Goal: Information Seeking & Learning: Check status

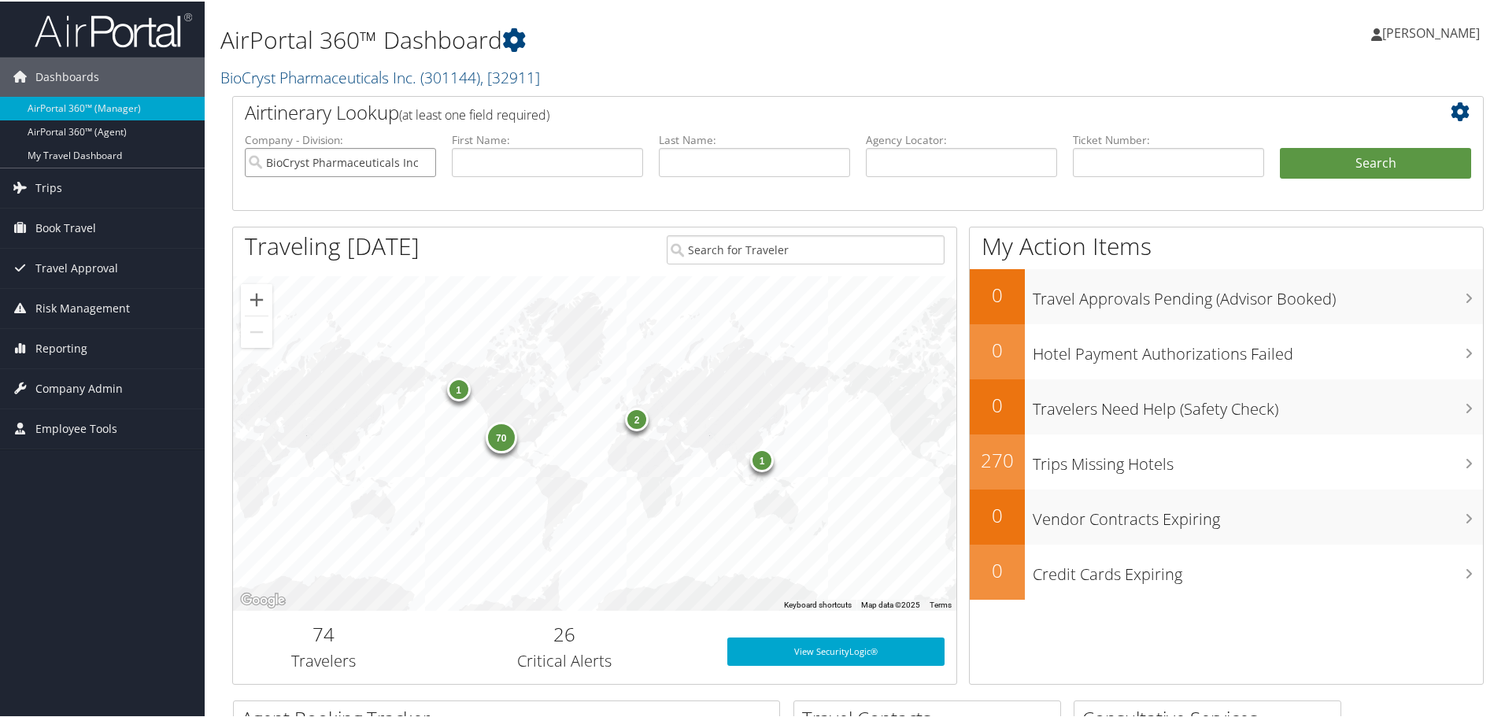
click at [425, 159] on input "BioCryst Pharmaceuticals Inc." at bounding box center [340, 160] width 191 height 29
click at [901, 154] on input "text" at bounding box center [961, 160] width 191 height 29
paste input "AYGBLR"
type input "AYGBLR"
click at [1360, 170] on button "Search" at bounding box center [1375, 161] width 191 height 31
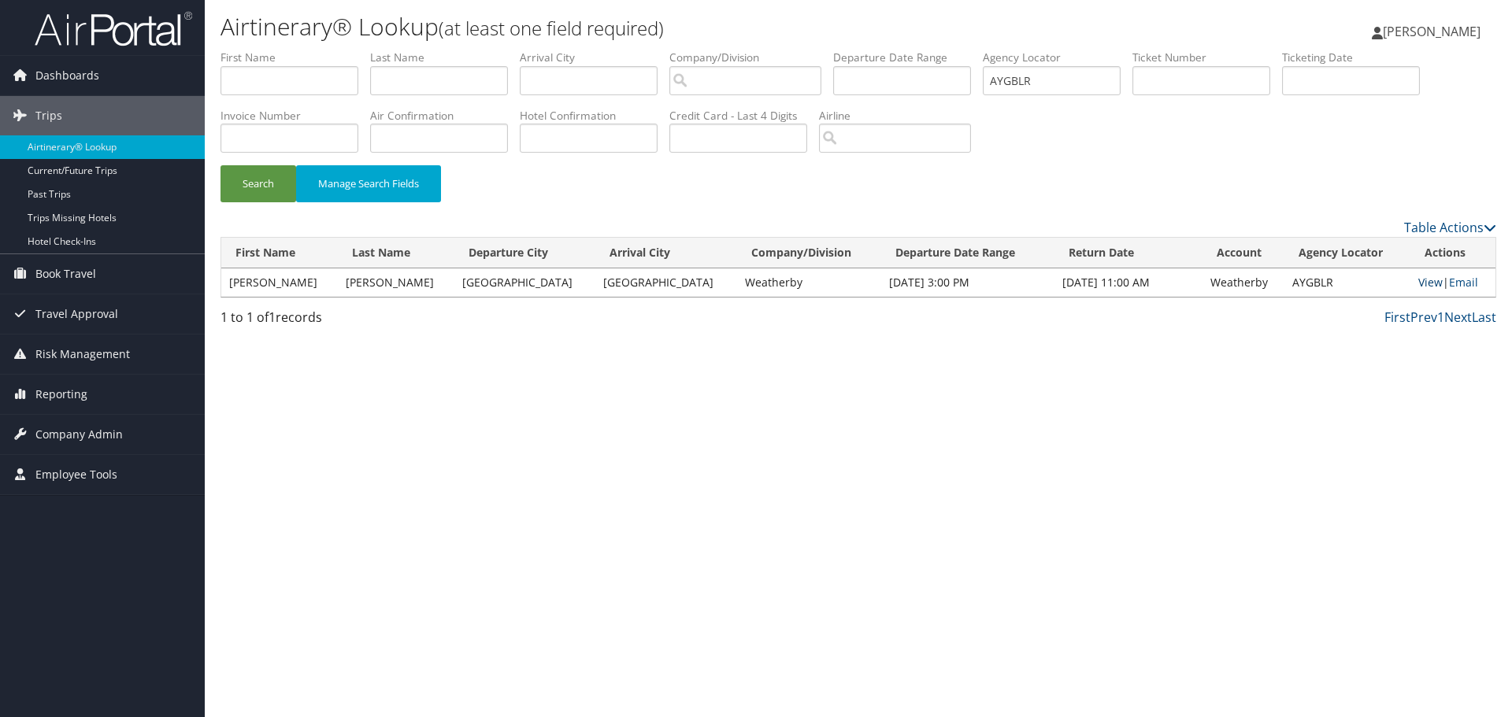
click at [1423, 283] on link "View" at bounding box center [1430, 282] width 24 height 15
click at [83, 28] on img at bounding box center [113, 28] width 157 height 37
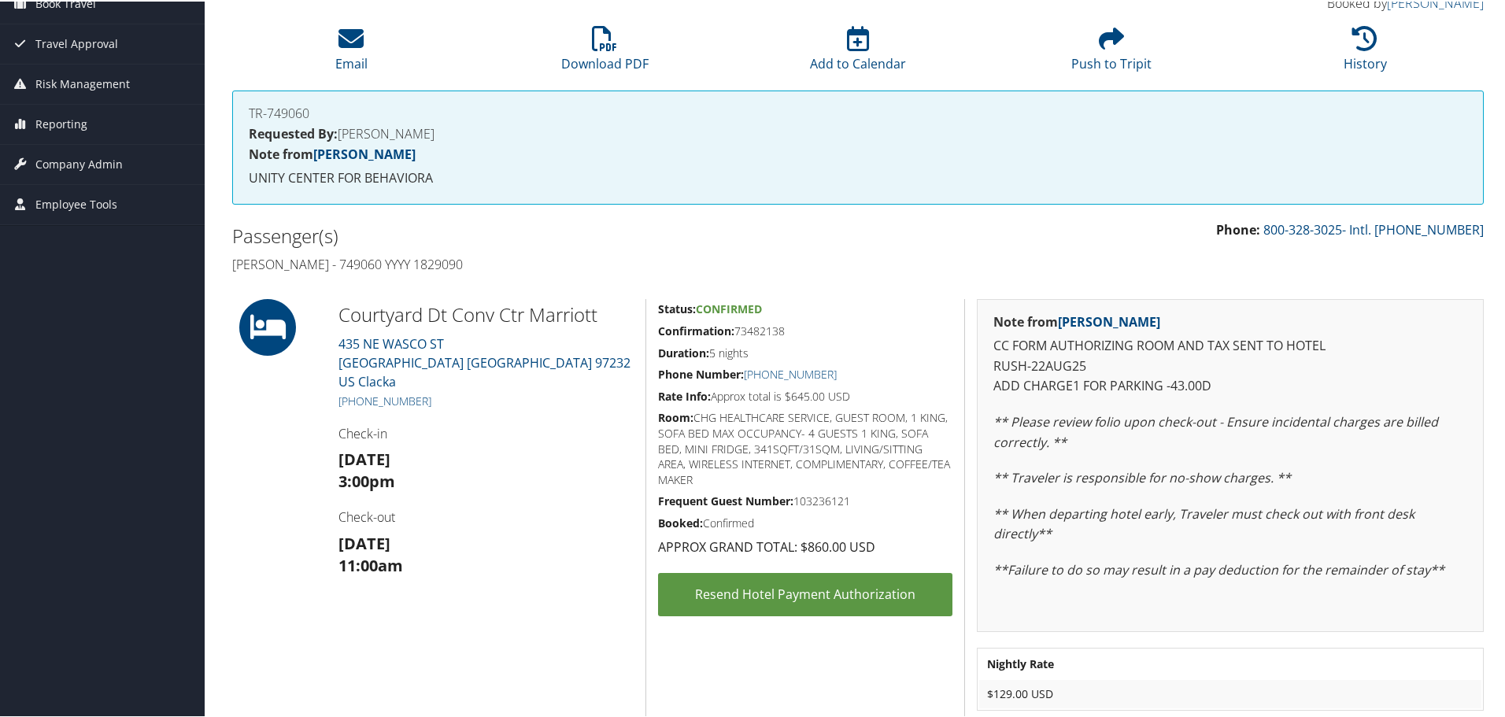
scroll to position [236, 0]
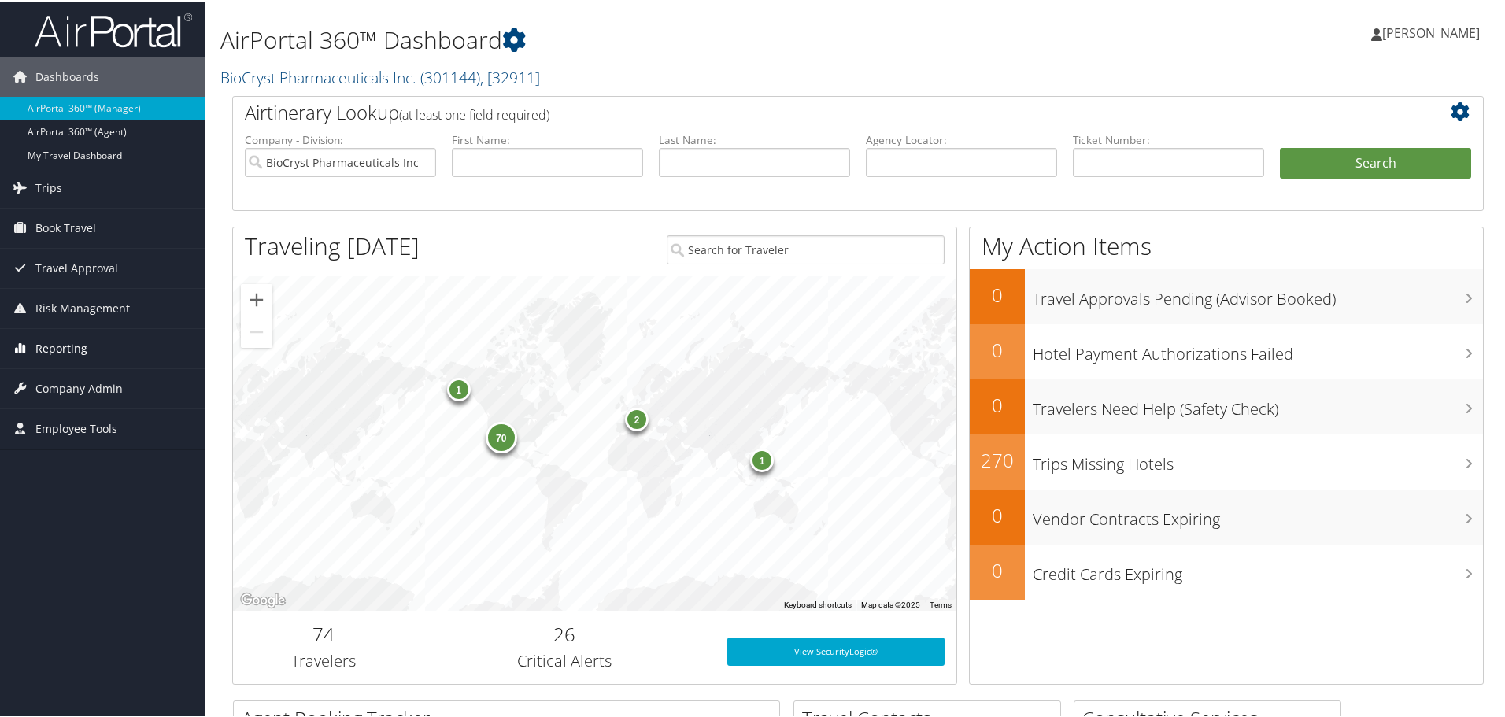
click at [57, 336] on span "Reporting" at bounding box center [61, 346] width 52 height 39
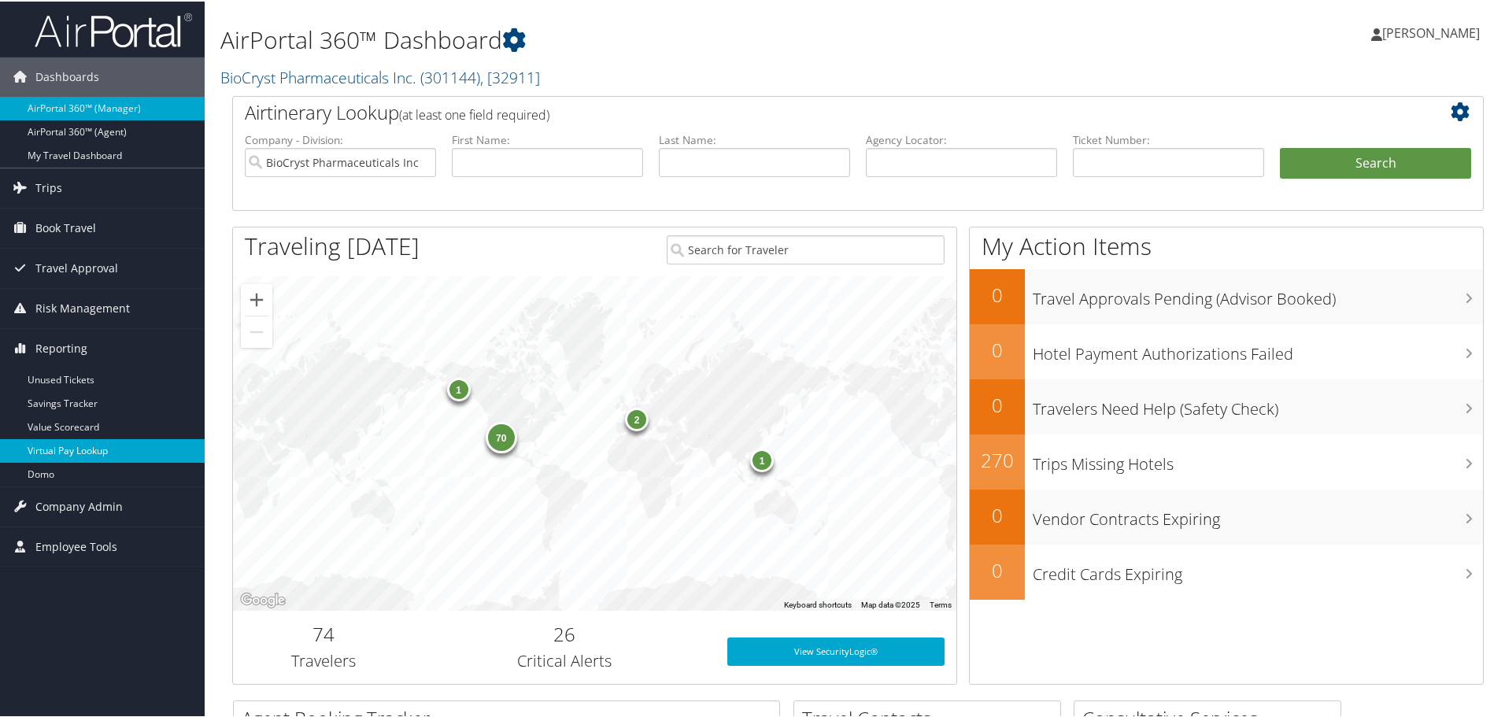
click at [60, 454] on link "Virtual Pay Lookup" at bounding box center [102, 450] width 205 height 24
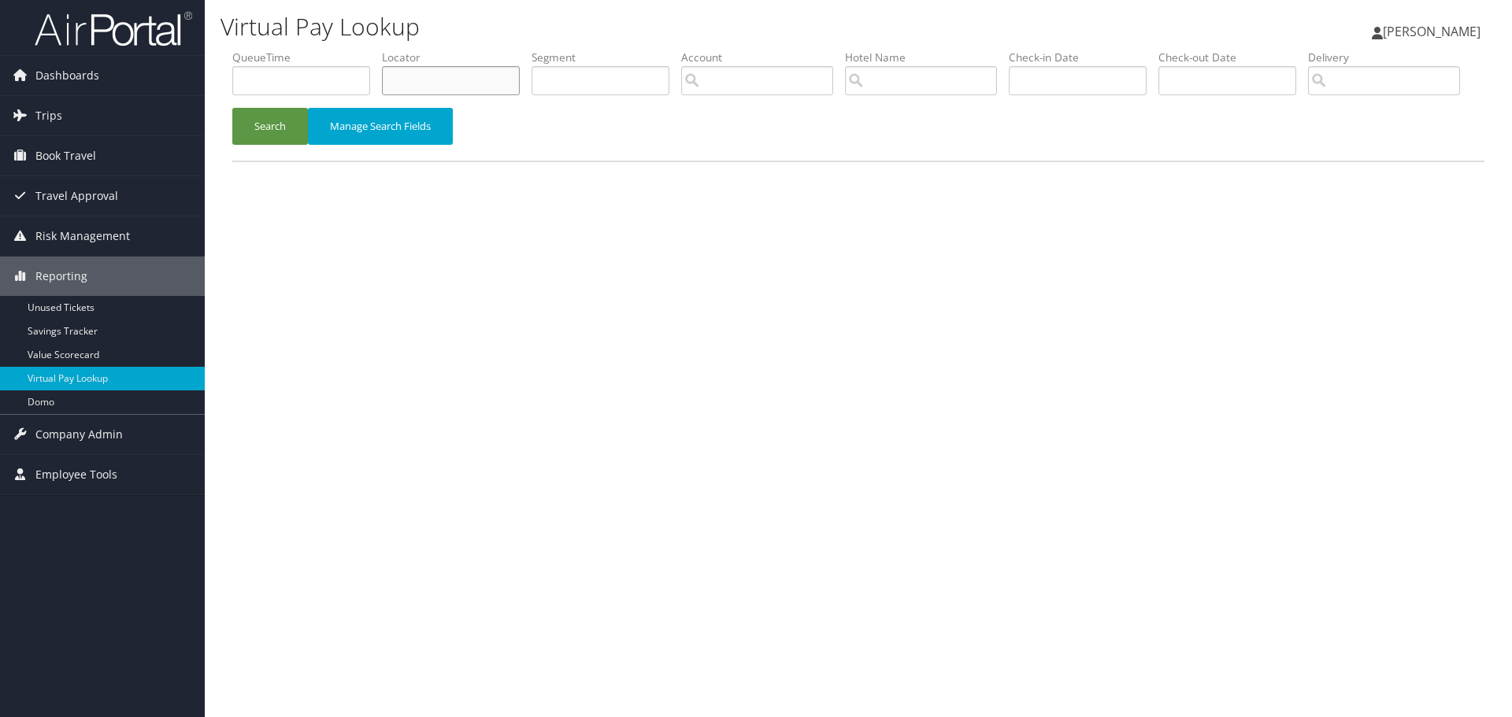
click at [467, 83] on input "text" at bounding box center [451, 80] width 138 height 29
paste input "YTPRIF"
type input "YTPRIF"
click at [258, 145] on button "Search" at bounding box center [270, 126] width 76 height 37
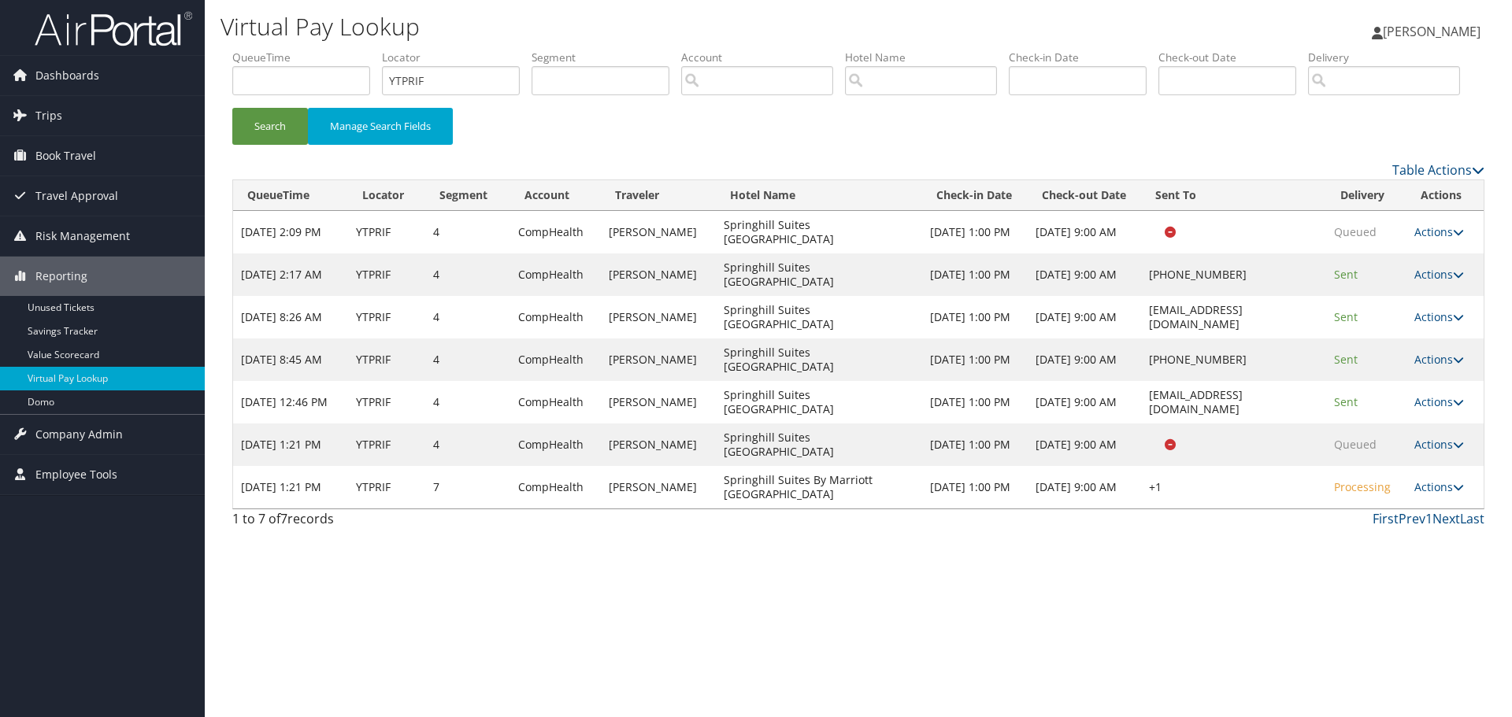
drag, startPoint x: 908, startPoint y: 542, endPoint x: 1062, endPoint y: 546, distance: 154.4
click at [1062, 509] on tr "Sep 7, 2025 1:21 PM YTPRIF 7 CompHealth ALI JUZAR Springhill Suites By Marriott…" at bounding box center [858, 487] width 1250 height 43
click at [1423, 494] on link "Actions" at bounding box center [1439, 486] width 50 height 15
click at [1375, 550] on link "Logs" at bounding box center [1392, 537] width 135 height 27
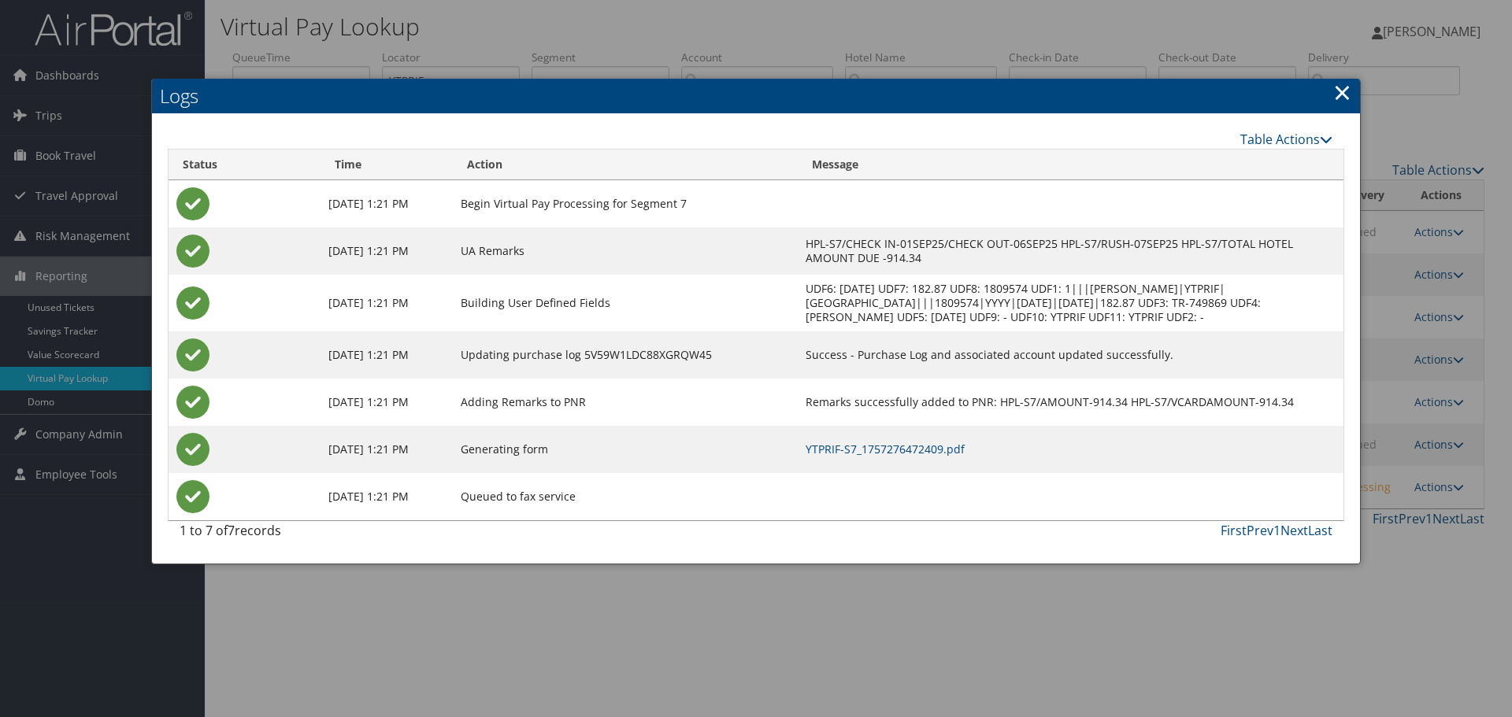
click at [1342, 91] on link "×" at bounding box center [1342, 91] width 18 height 31
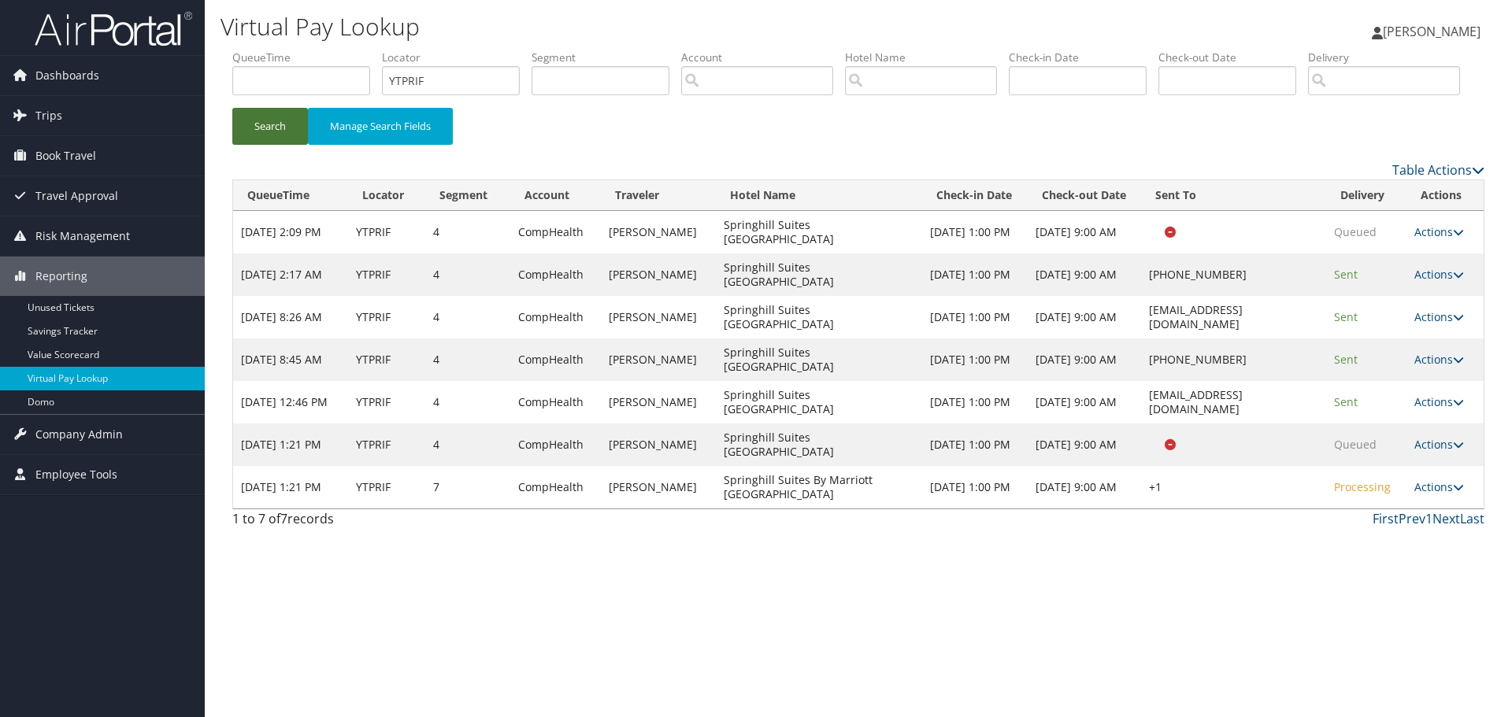
click at [280, 145] on button "Search" at bounding box center [270, 126] width 76 height 37
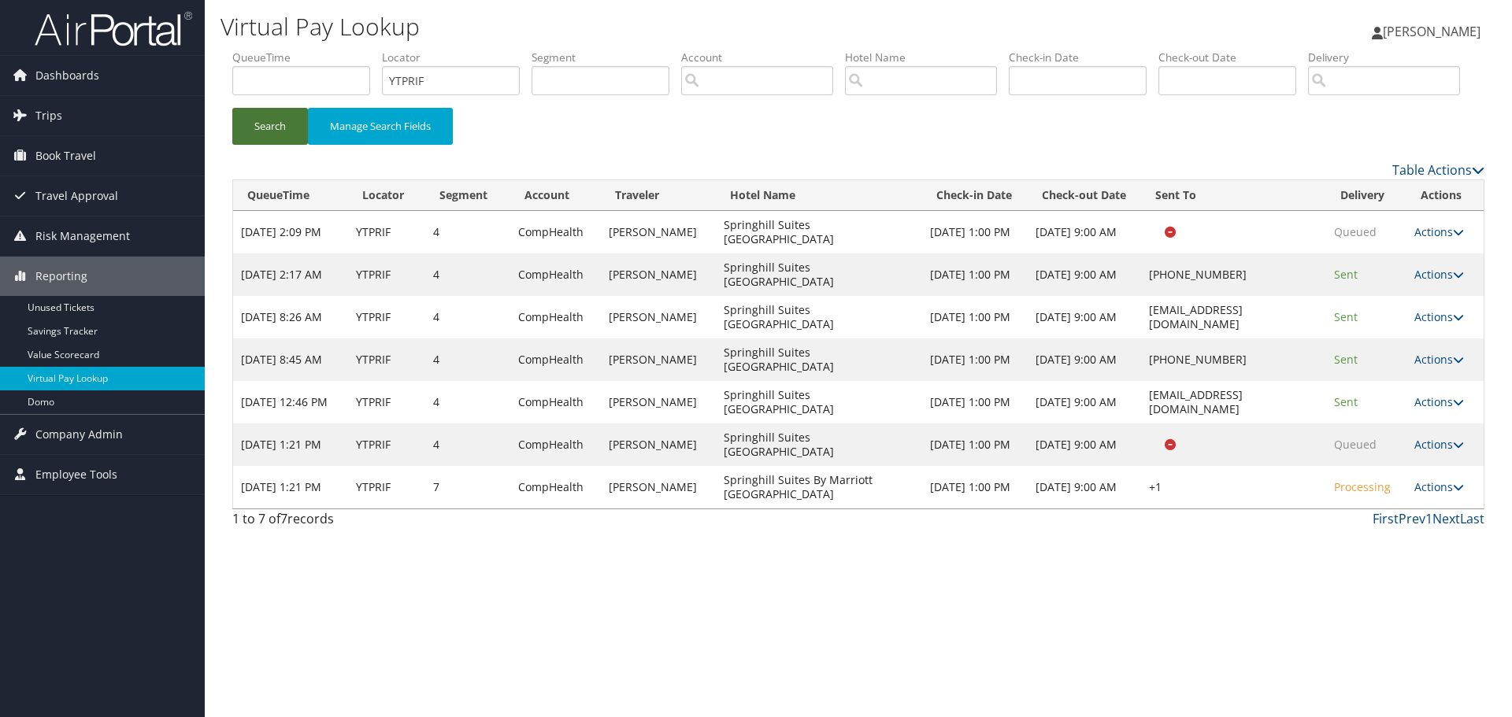
click at [280, 145] on button "Search" at bounding box center [270, 126] width 76 height 37
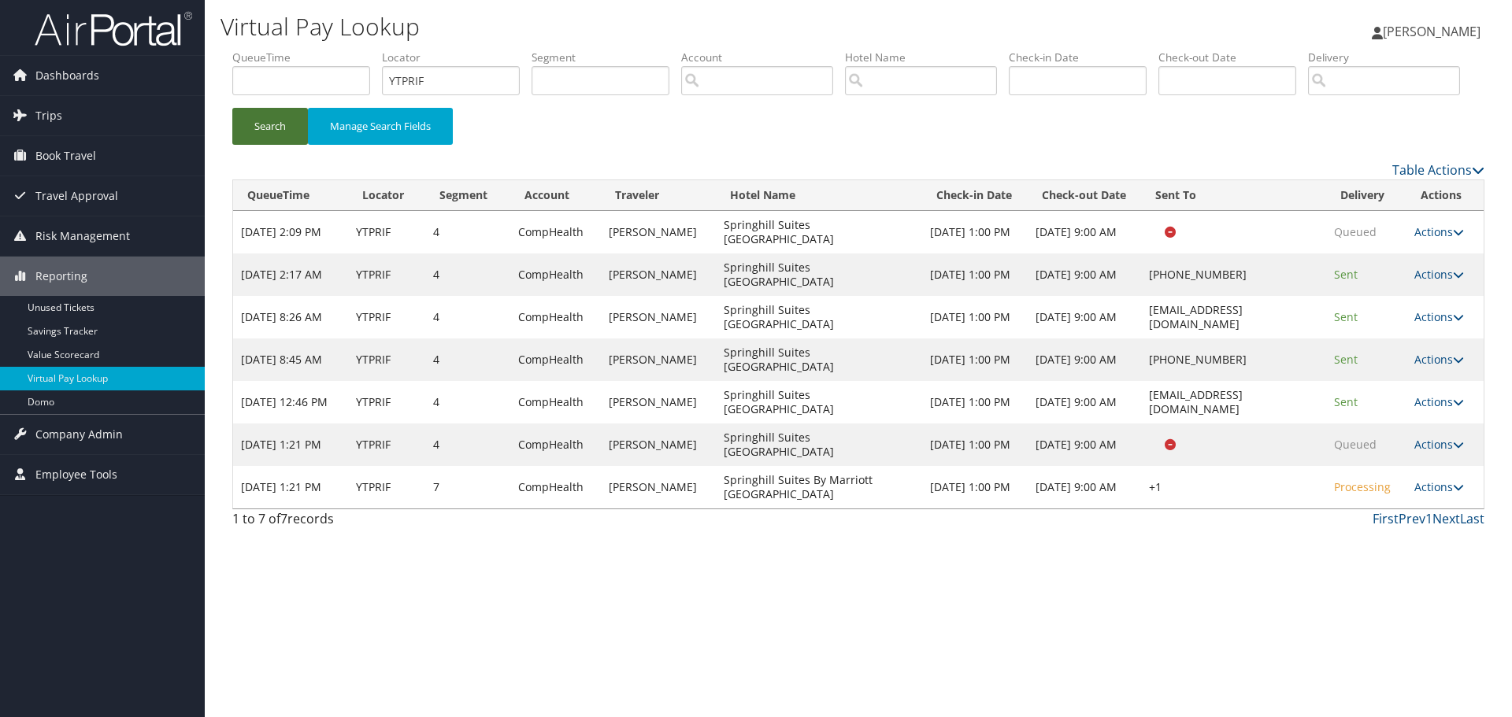
click at [280, 145] on button "Search" at bounding box center [270, 126] width 76 height 37
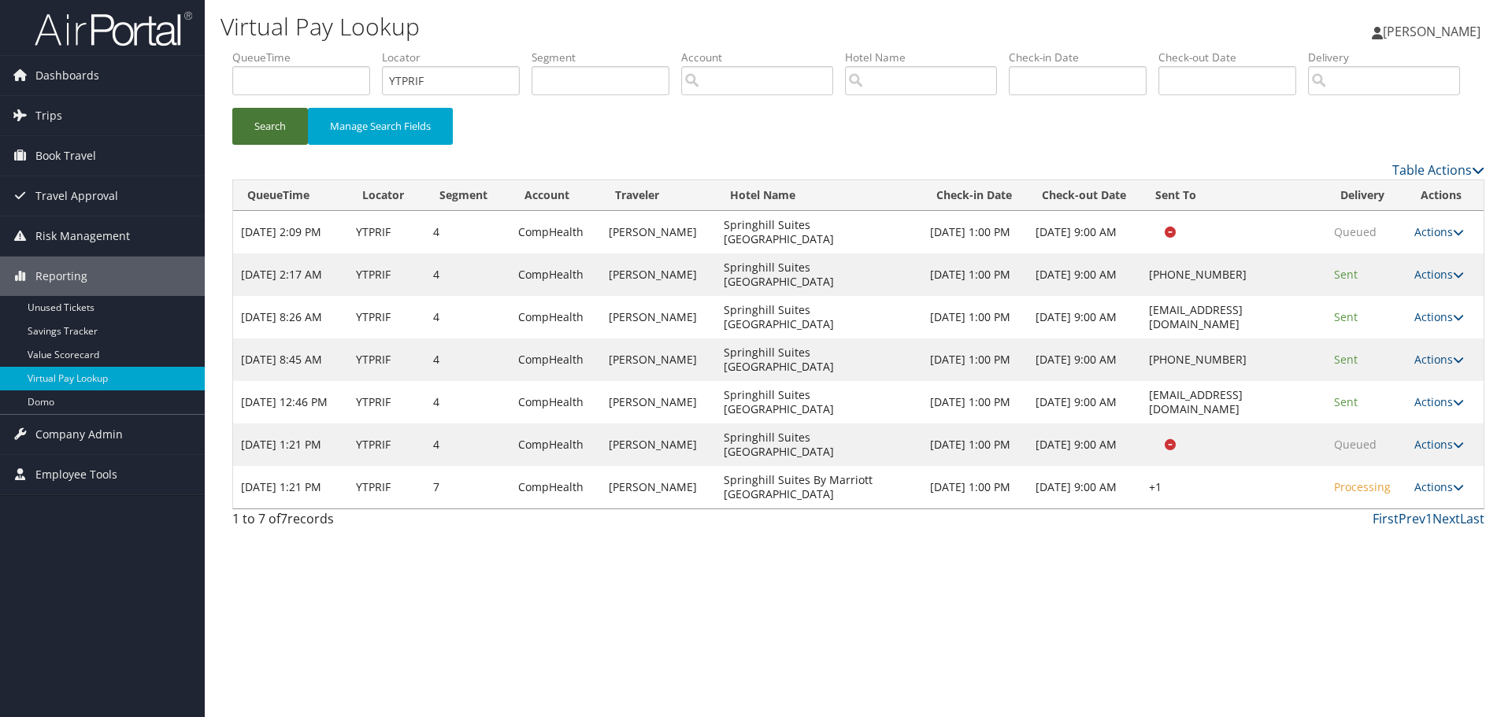
click at [280, 145] on button "Search" at bounding box center [270, 126] width 76 height 37
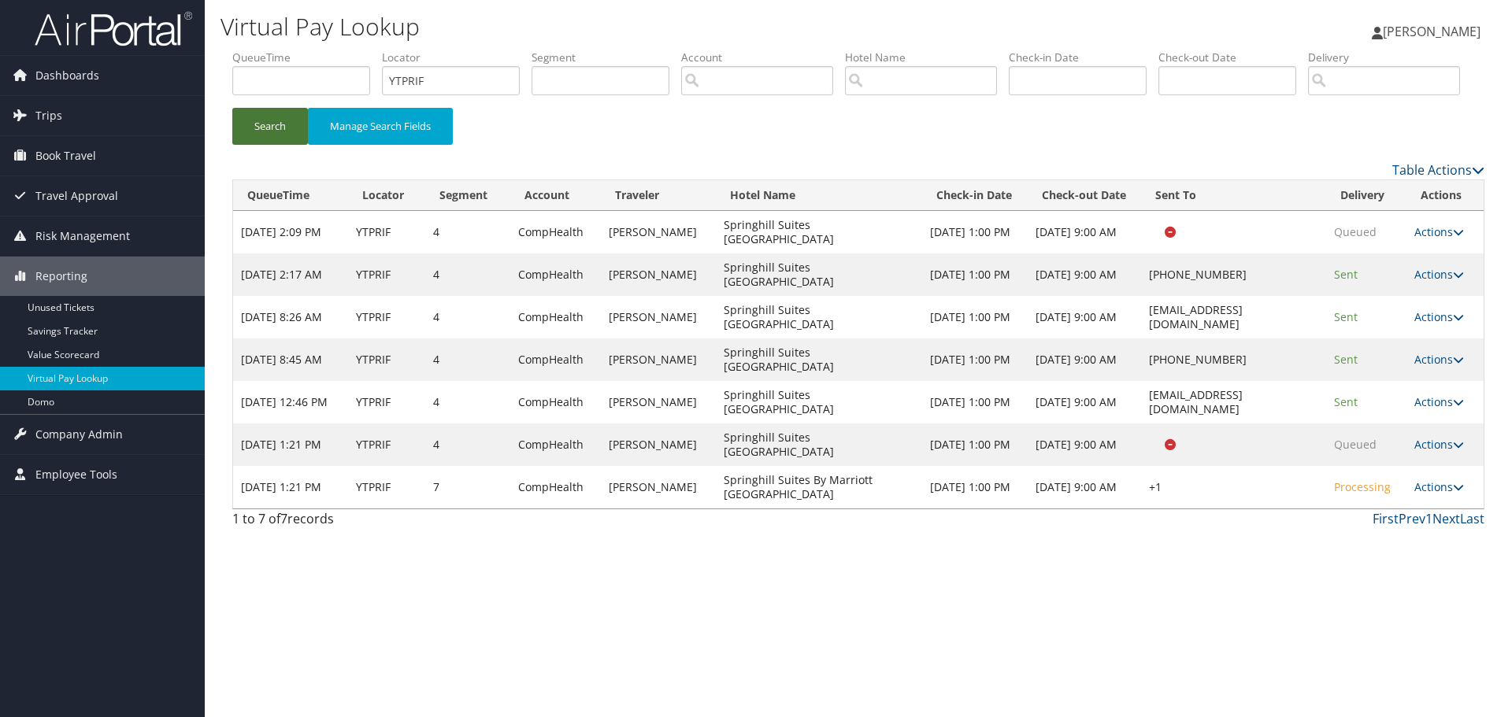
click at [280, 145] on button "Search" at bounding box center [270, 126] width 76 height 37
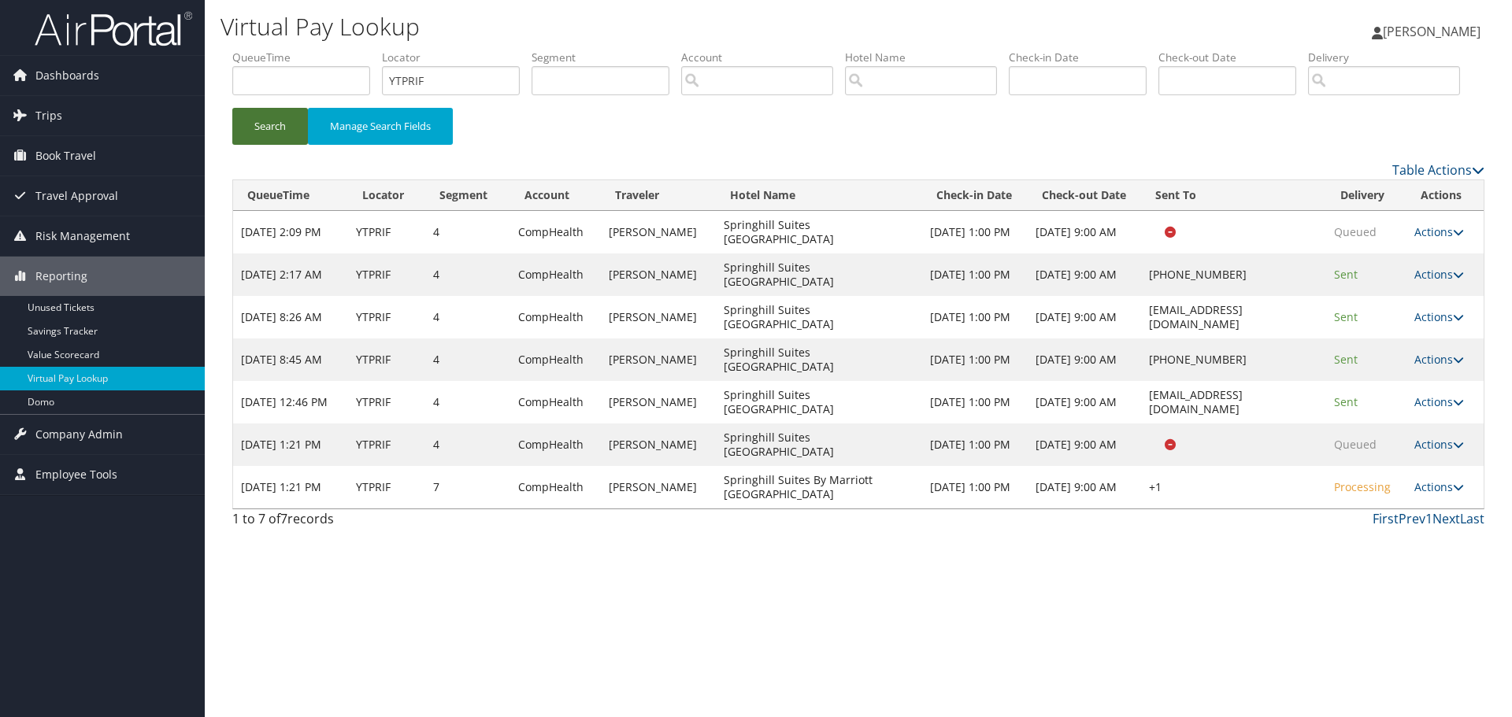
click at [280, 145] on button "Search" at bounding box center [270, 126] width 76 height 37
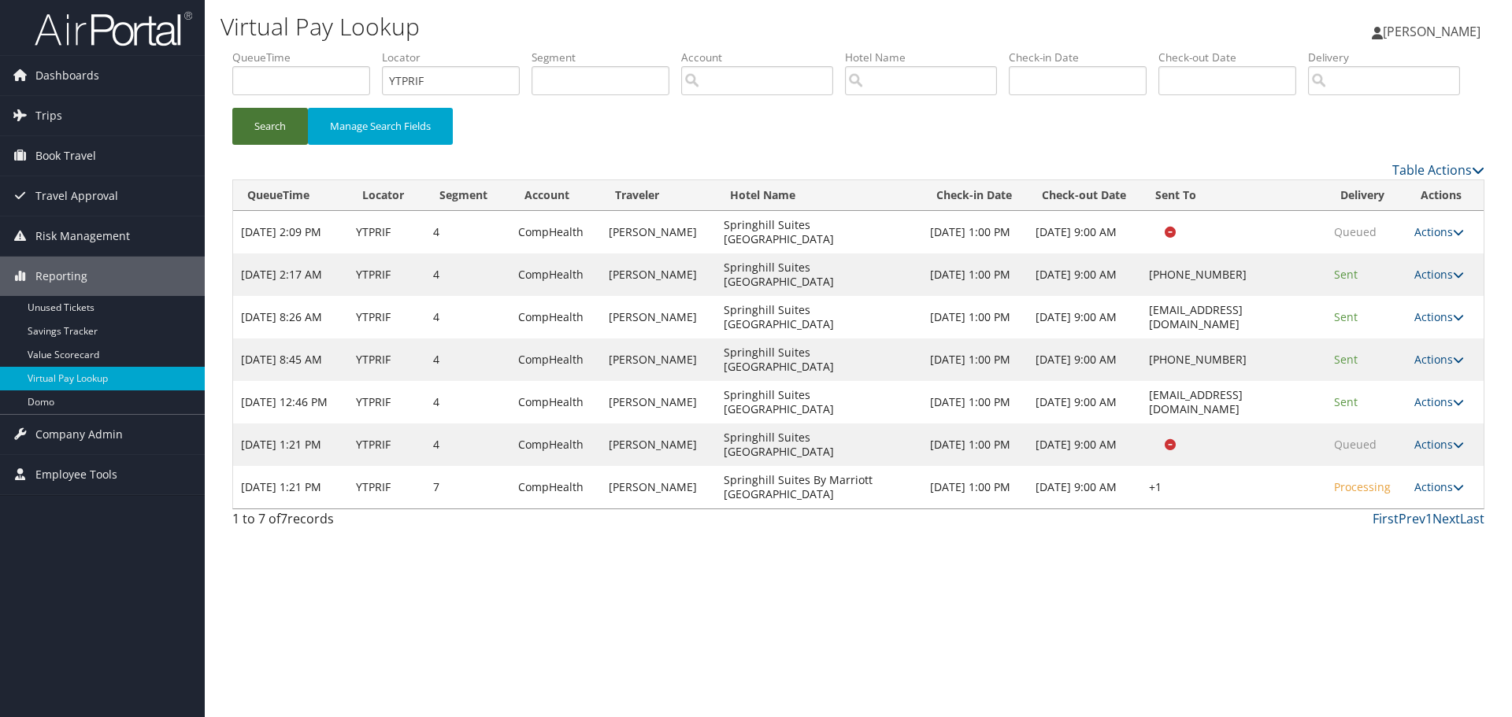
click at [280, 145] on button "Search" at bounding box center [270, 126] width 76 height 37
click at [1447, 494] on link "Actions" at bounding box center [1439, 486] width 50 height 15
click at [1375, 550] on link "Logs" at bounding box center [1392, 537] width 135 height 27
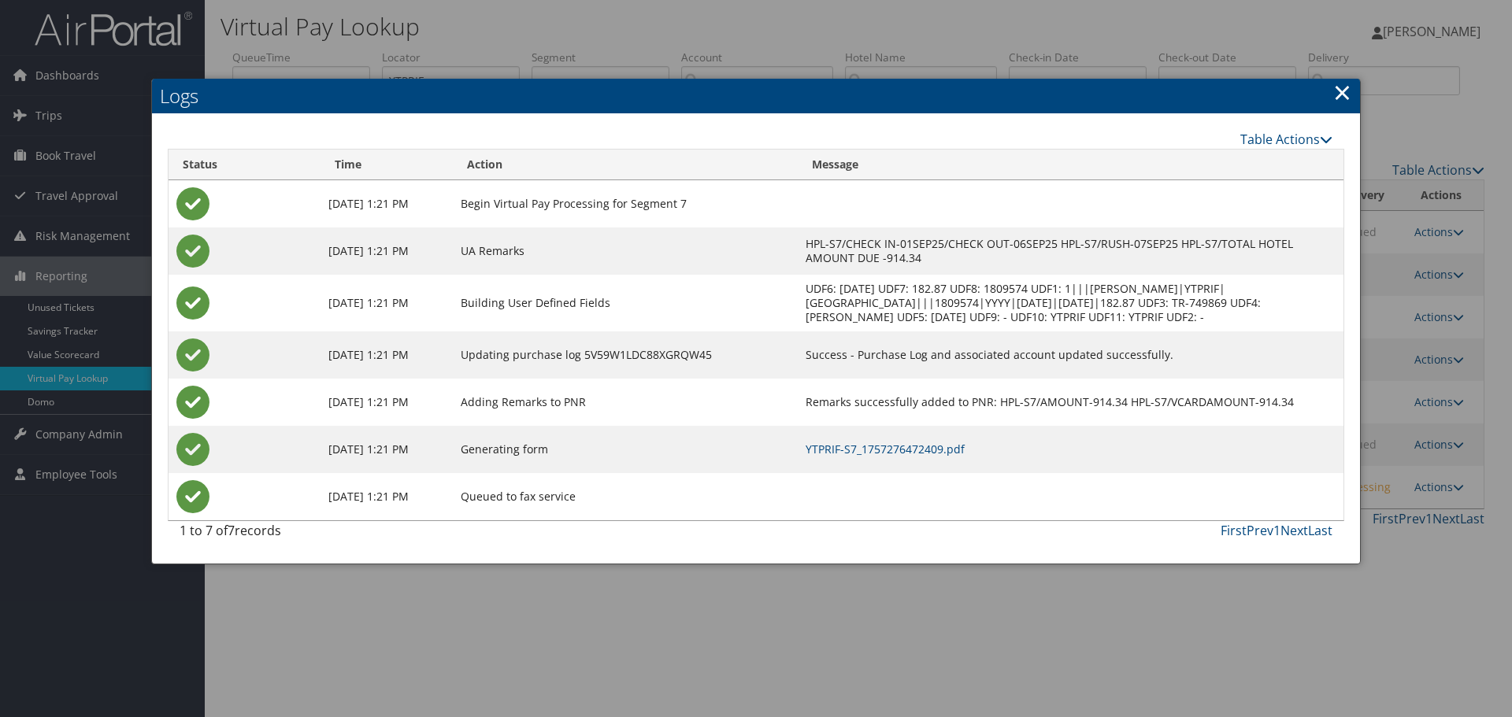
click at [1340, 87] on link "×" at bounding box center [1342, 91] width 18 height 31
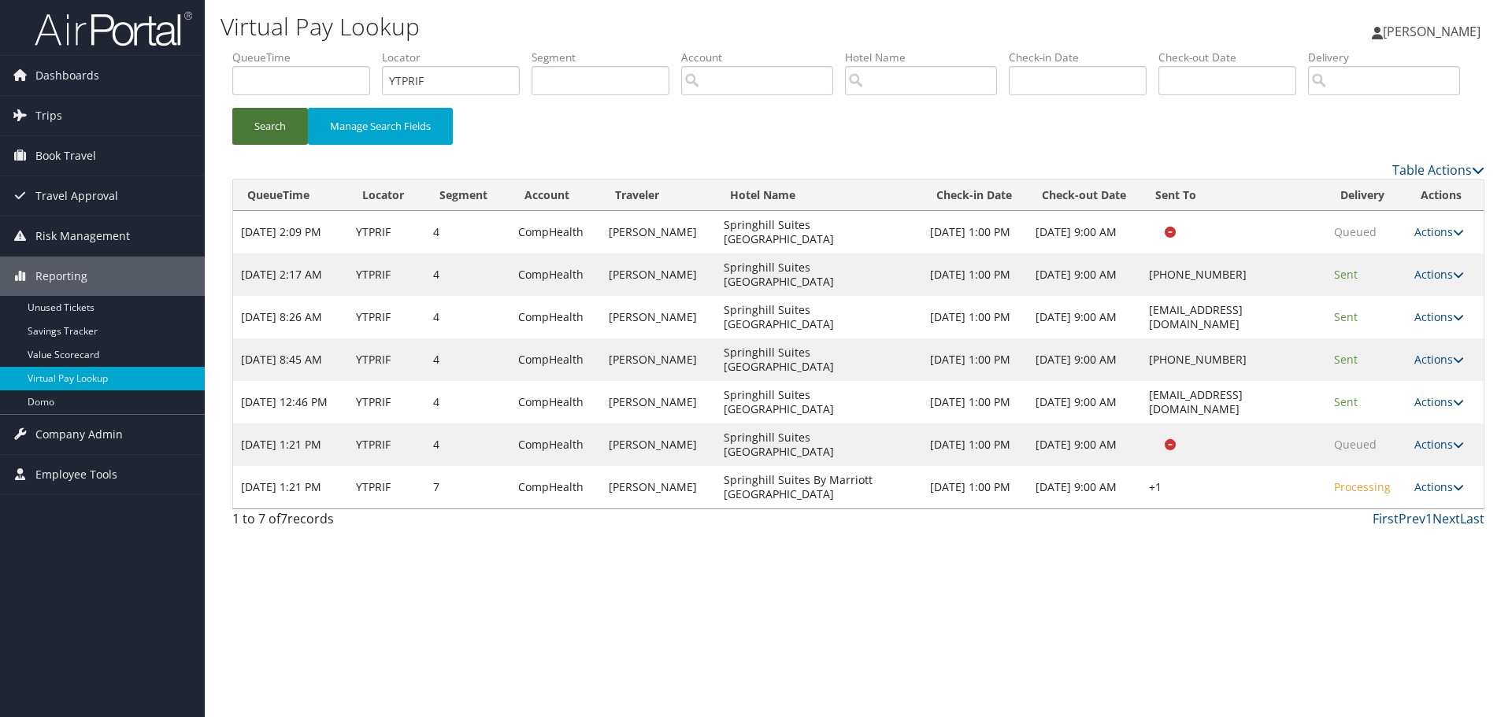
click at [289, 145] on button "Search" at bounding box center [270, 126] width 76 height 37
click at [282, 145] on button "Search" at bounding box center [270, 126] width 76 height 37
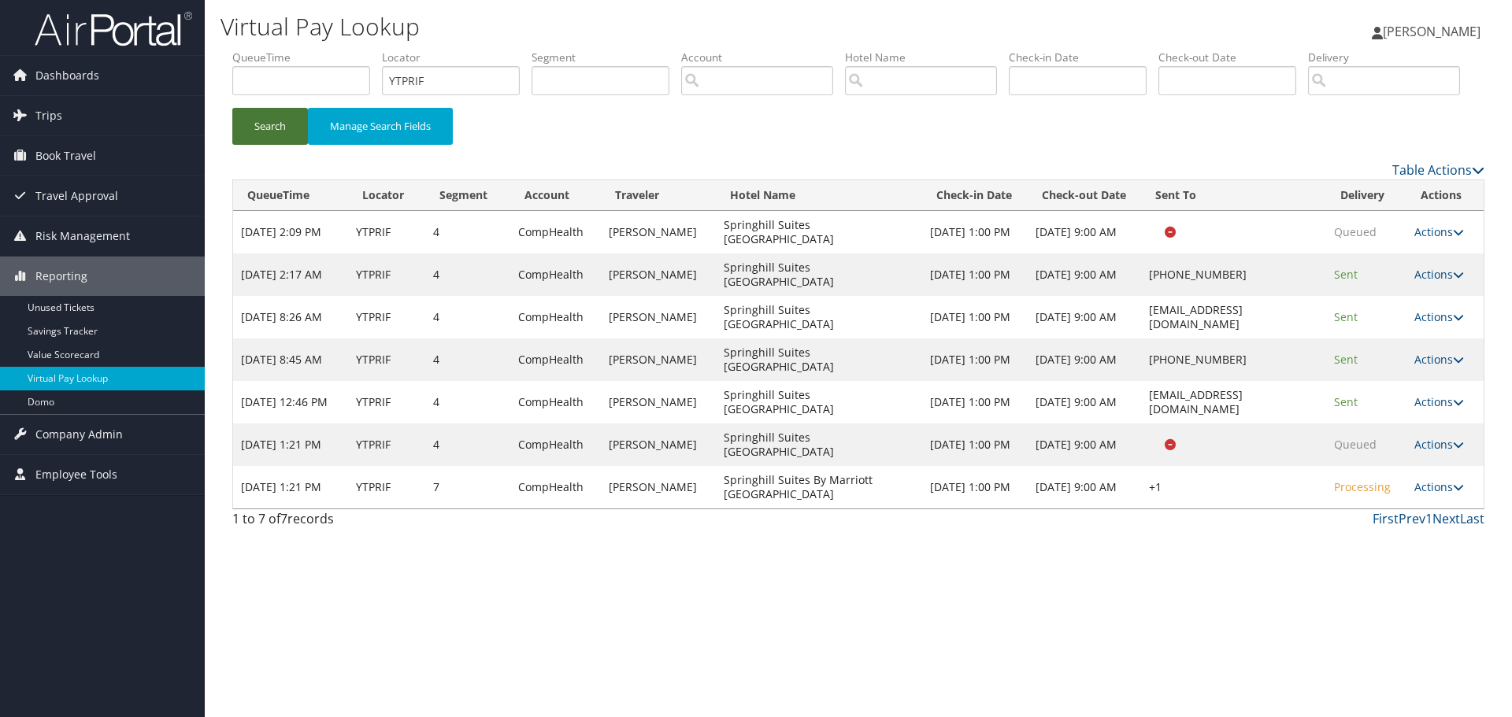
click at [282, 145] on button "Search" at bounding box center [270, 126] width 76 height 37
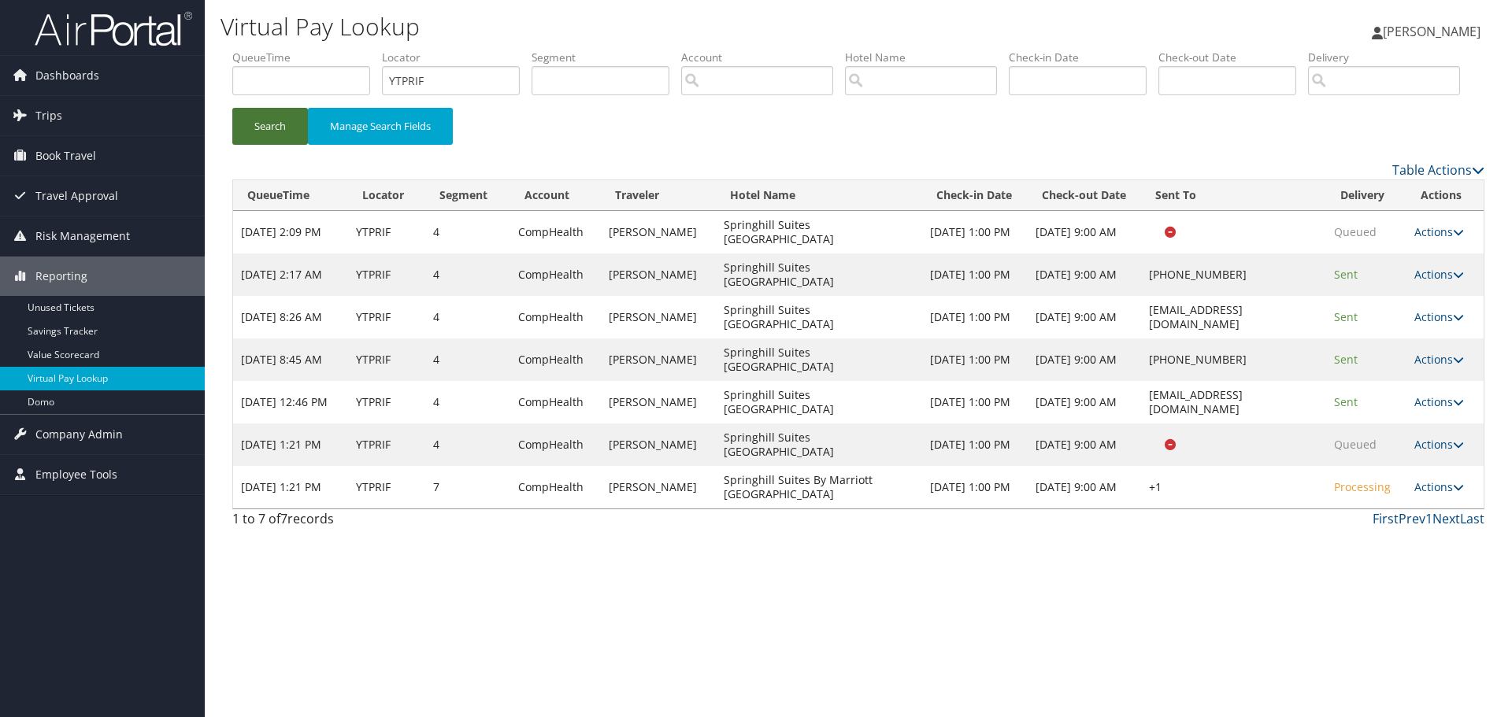
click at [282, 145] on button "Search" at bounding box center [270, 126] width 76 height 37
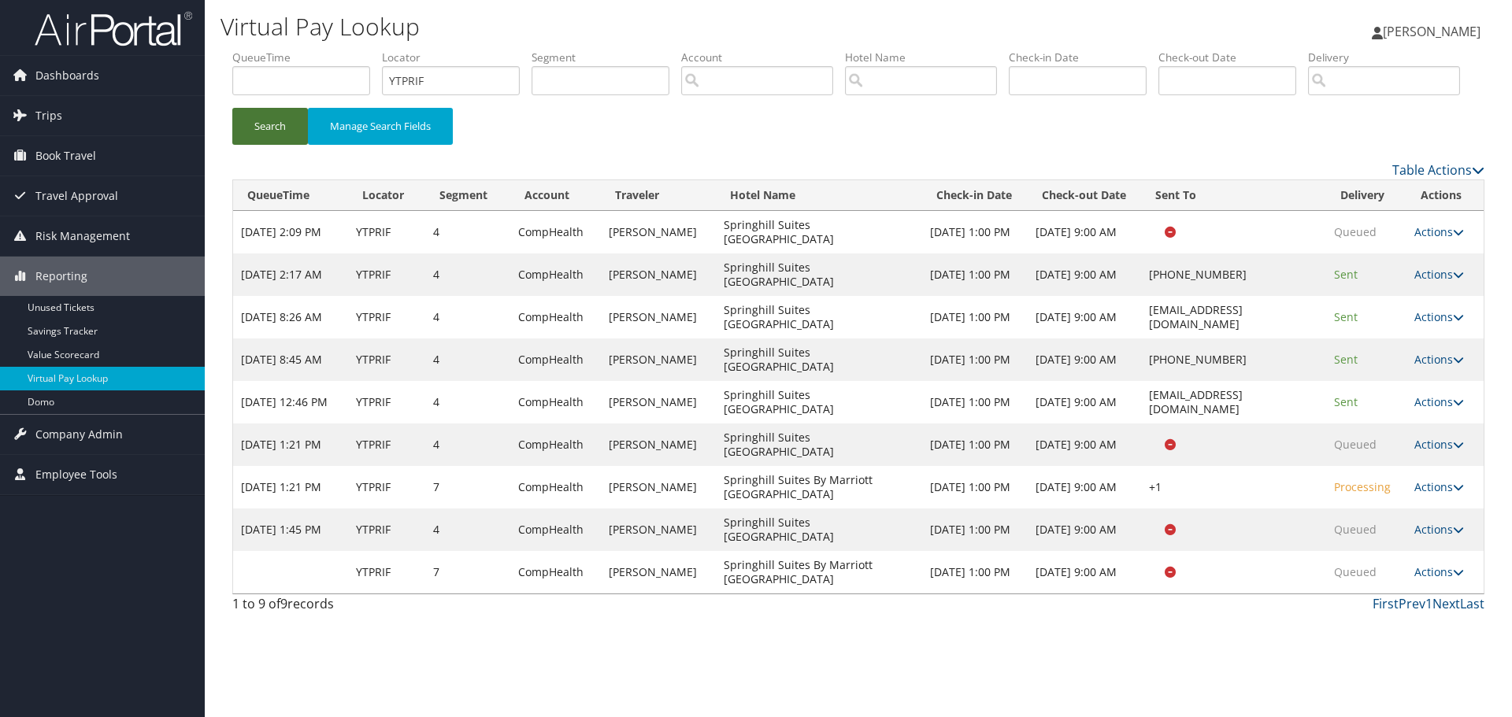
click at [282, 145] on button "Search" at bounding box center [270, 126] width 76 height 37
click at [1437, 579] on link "Actions" at bounding box center [1439, 571] width 50 height 15
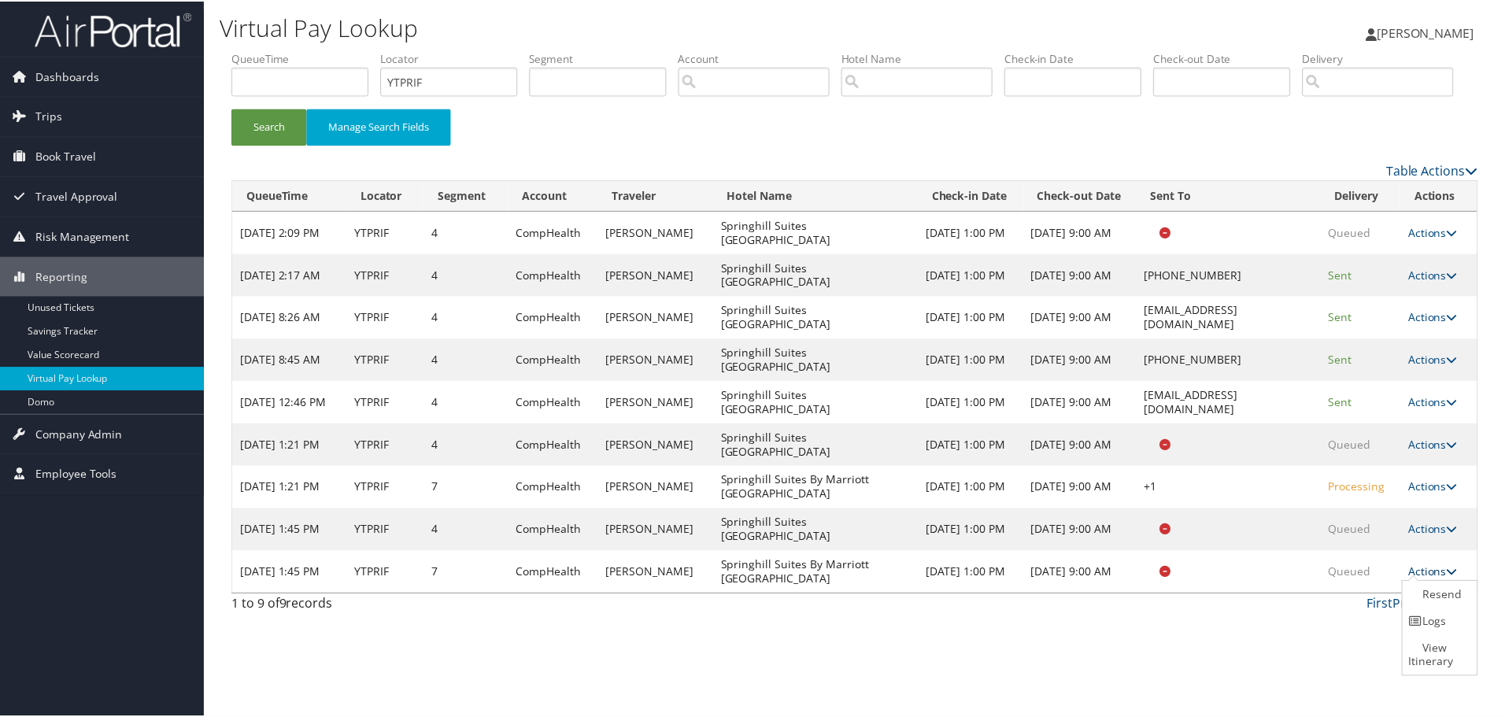
scroll to position [31, 0]
click at [1434, 635] on link "Logs" at bounding box center [1443, 622] width 71 height 27
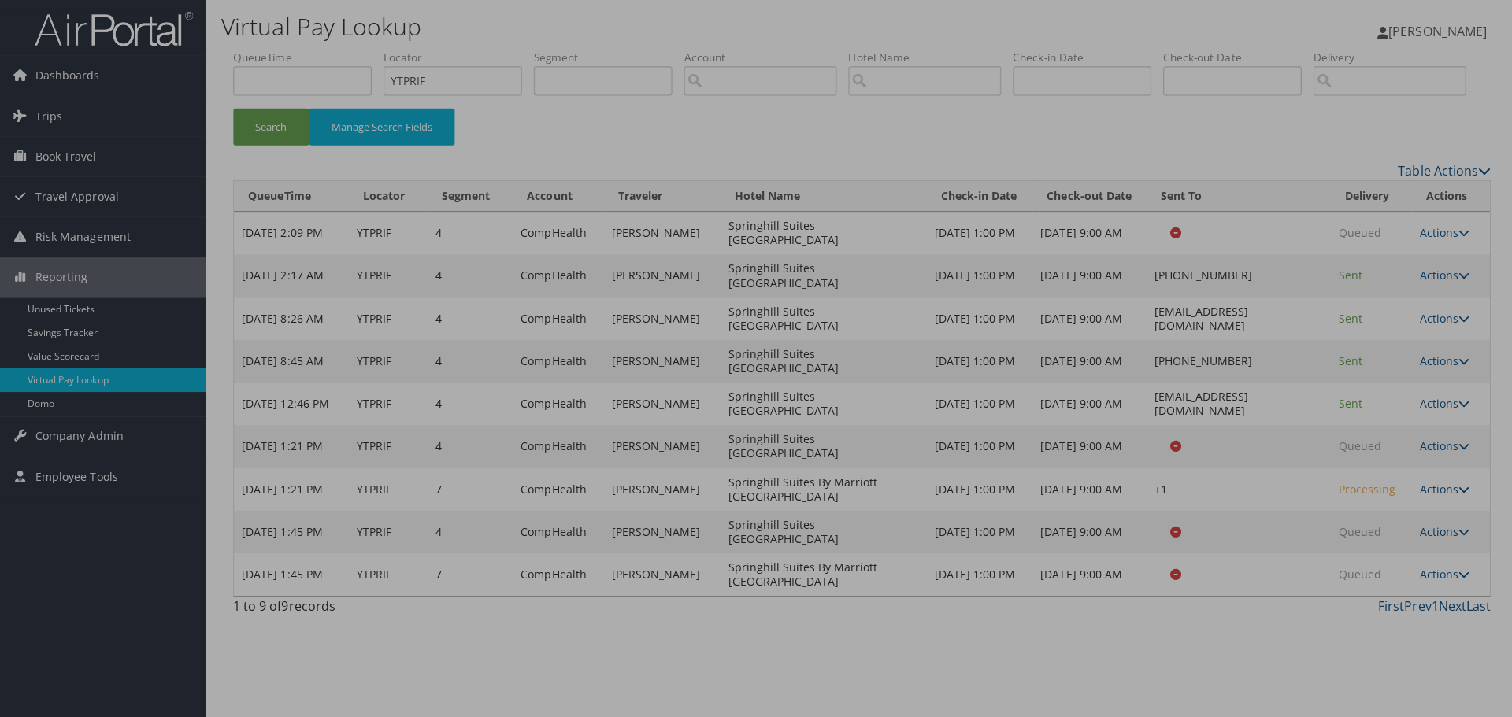
scroll to position [0, 0]
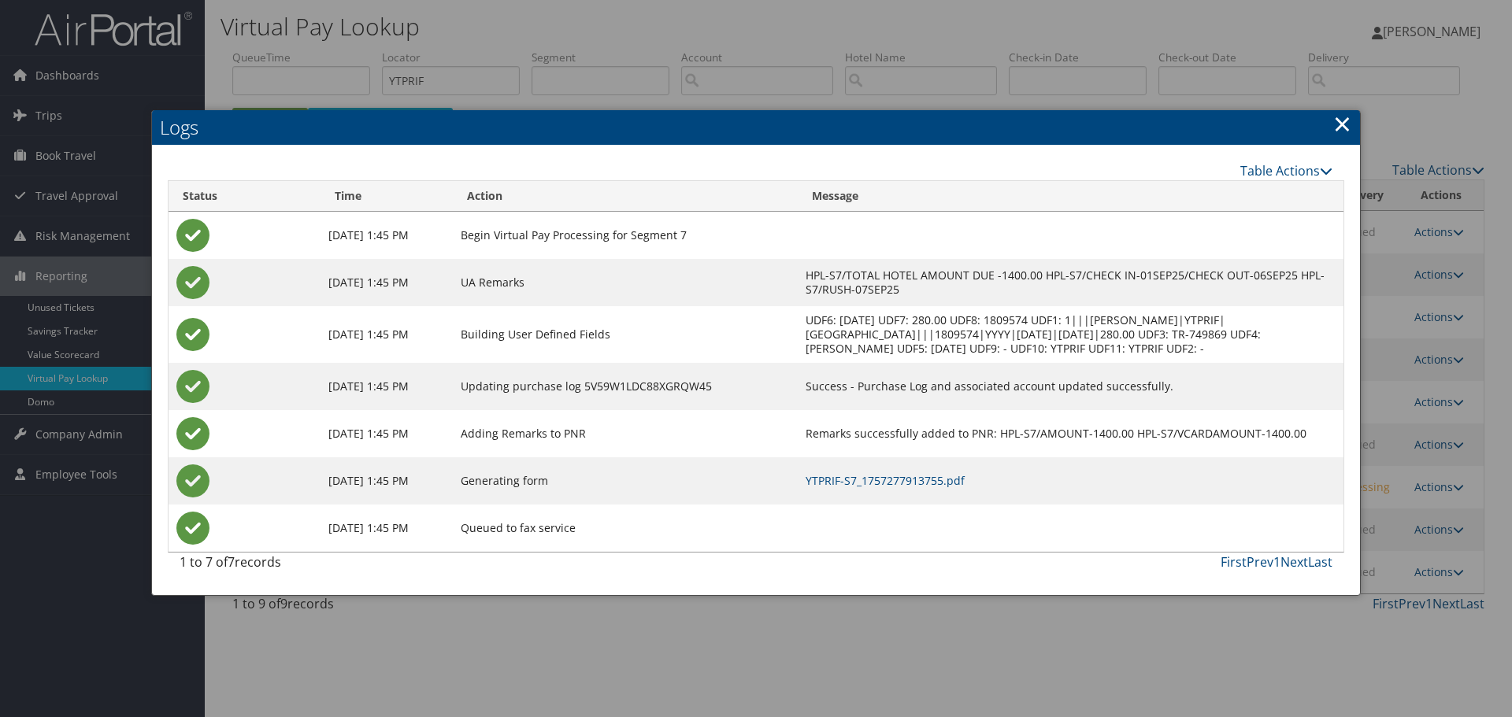
click at [309, 38] on div at bounding box center [756, 358] width 1512 height 717
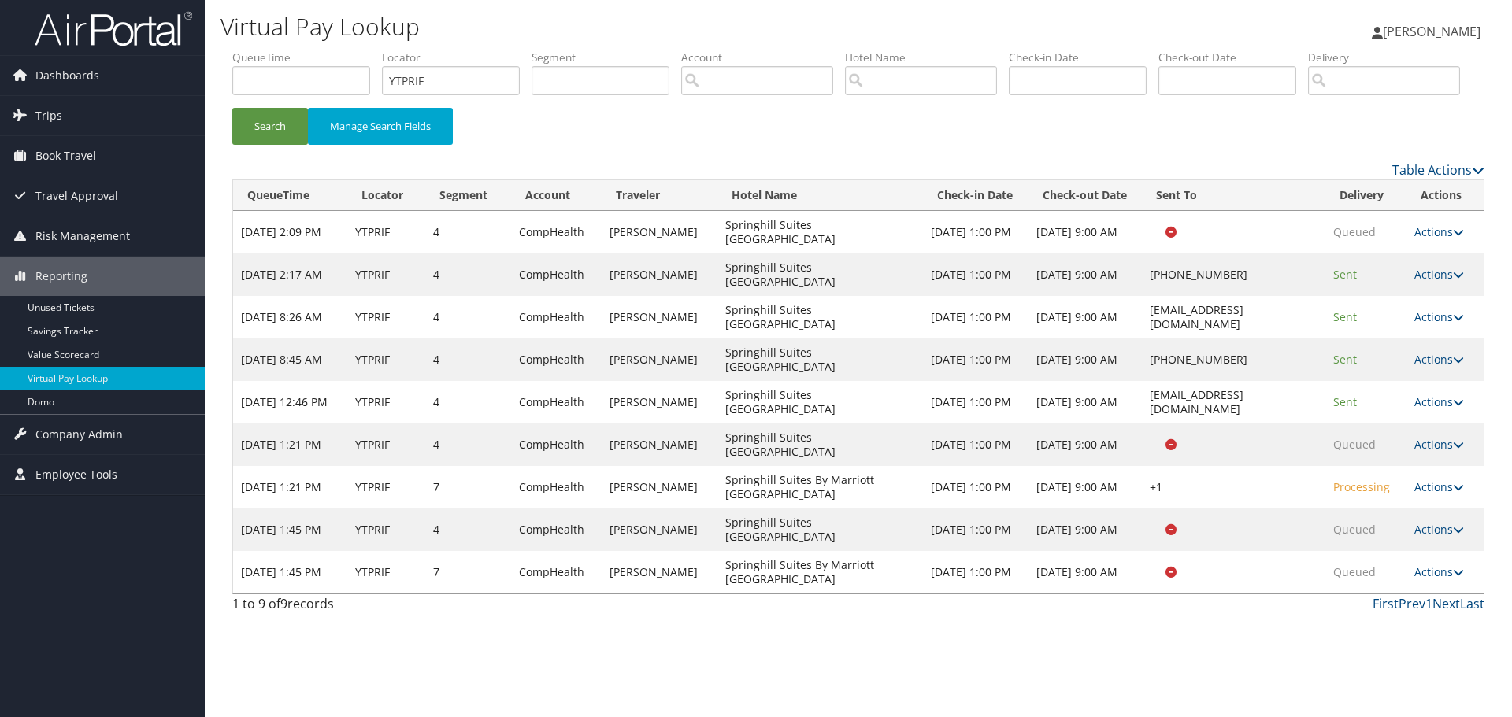
click at [78, 28] on img at bounding box center [113, 28] width 157 height 37
